Goal: Task Accomplishment & Management: Use online tool/utility

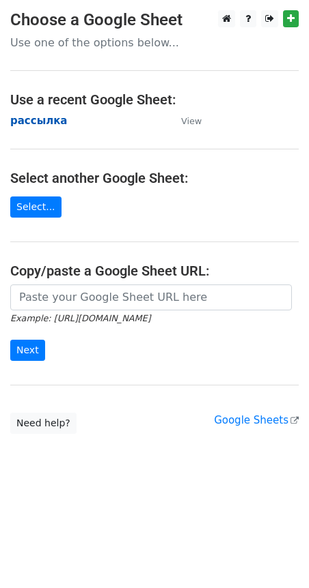
click at [34, 119] on strong "рассылка" at bounding box center [38, 121] width 57 height 12
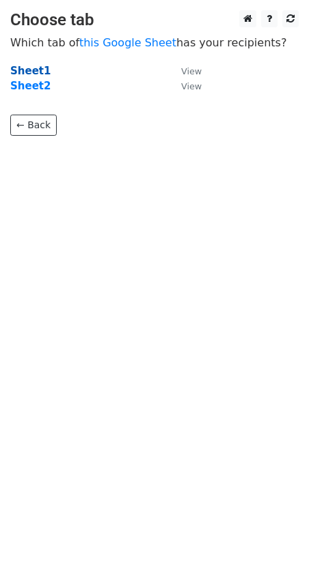
click at [29, 68] on strong "Sheet1" at bounding box center [30, 71] width 40 height 12
